Goal: Register for event/course

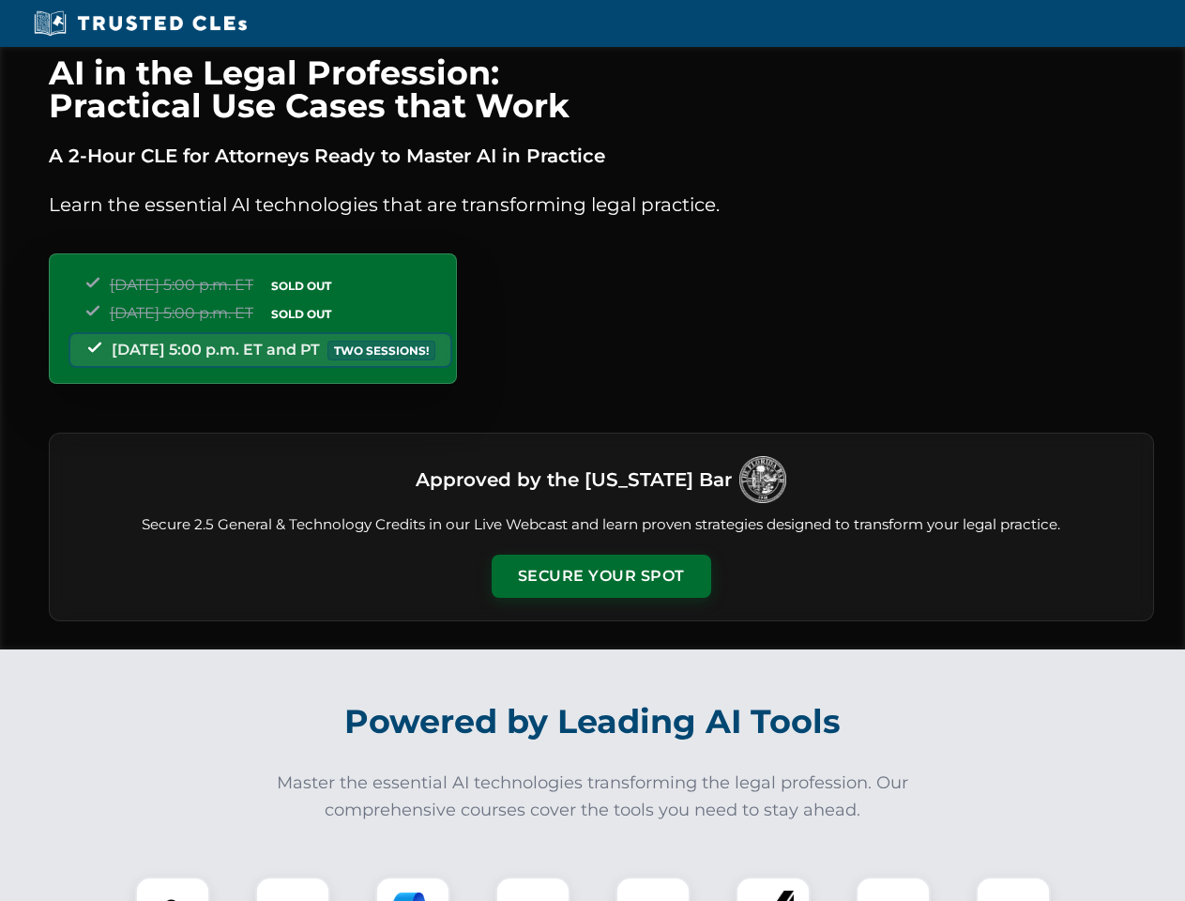
click at [601, 576] on button "Secure Your Spot" at bounding box center [602, 576] width 220 height 43
click at [173, 889] on img at bounding box center [172, 914] width 54 height 54
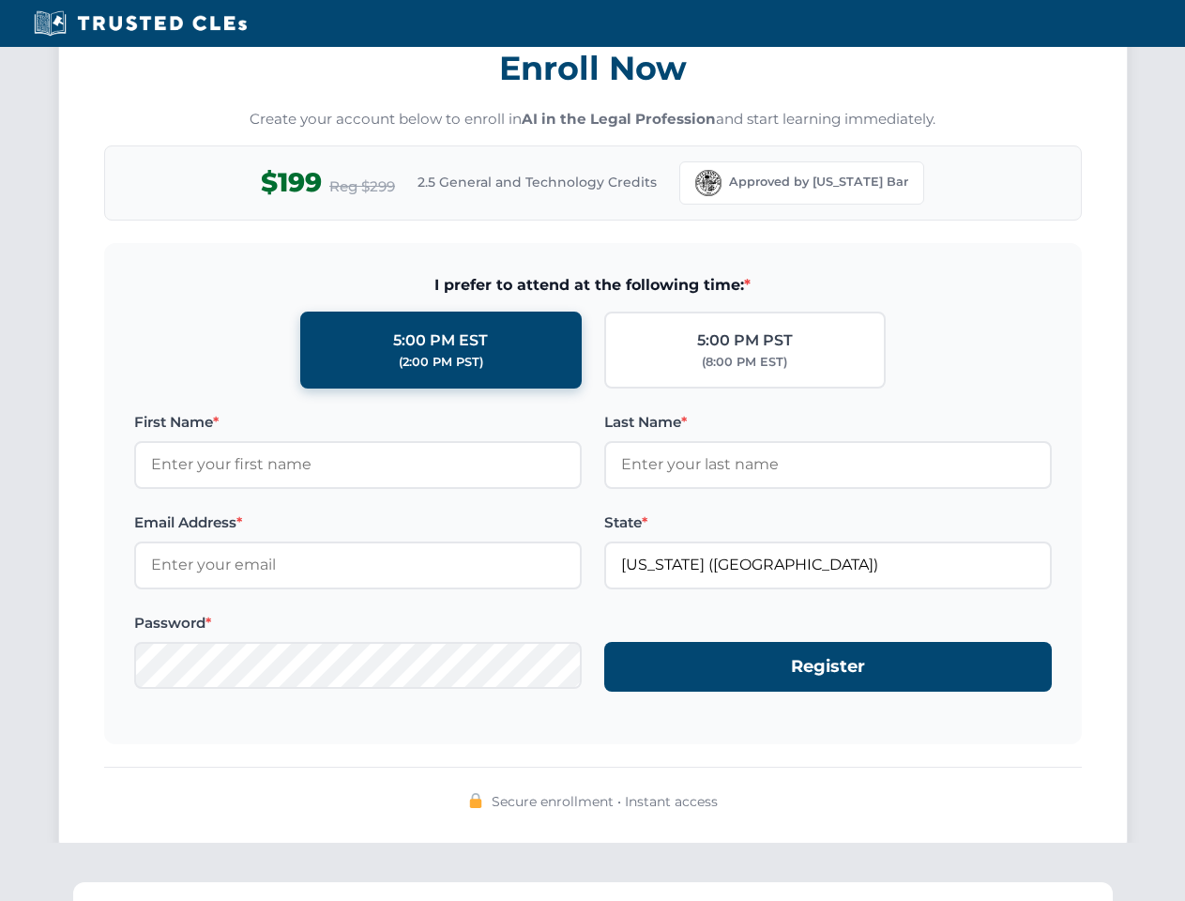
scroll to position [1843, 0]
